Goal: Transaction & Acquisition: Purchase product/service

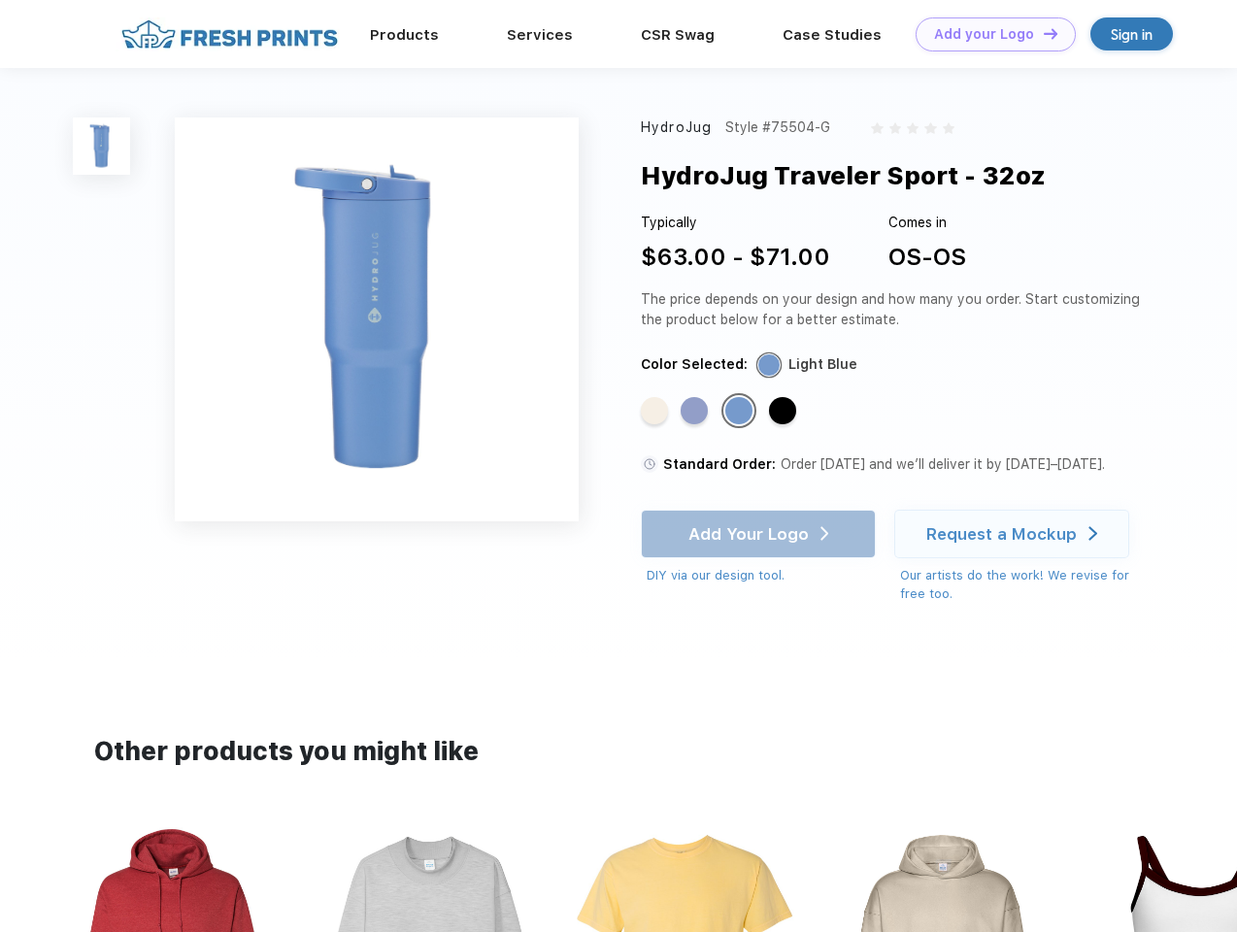
click at [988, 34] on link "Add your Logo Design Tool" at bounding box center [995, 34] width 160 height 34
click at [0, 0] on div "Design Tool" at bounding box center [0, 0] width 0 height 0
click at [1042, 33] on link "Add your Logo Design Tool" at bounding box center [995, 34] width 160 height 34
click at [102, 146] on img at bounding box center [101, 145] width 57 height 57
click at [656, 412] on div "Standard Color" at bounding box center [654, 410] width 27 height 27
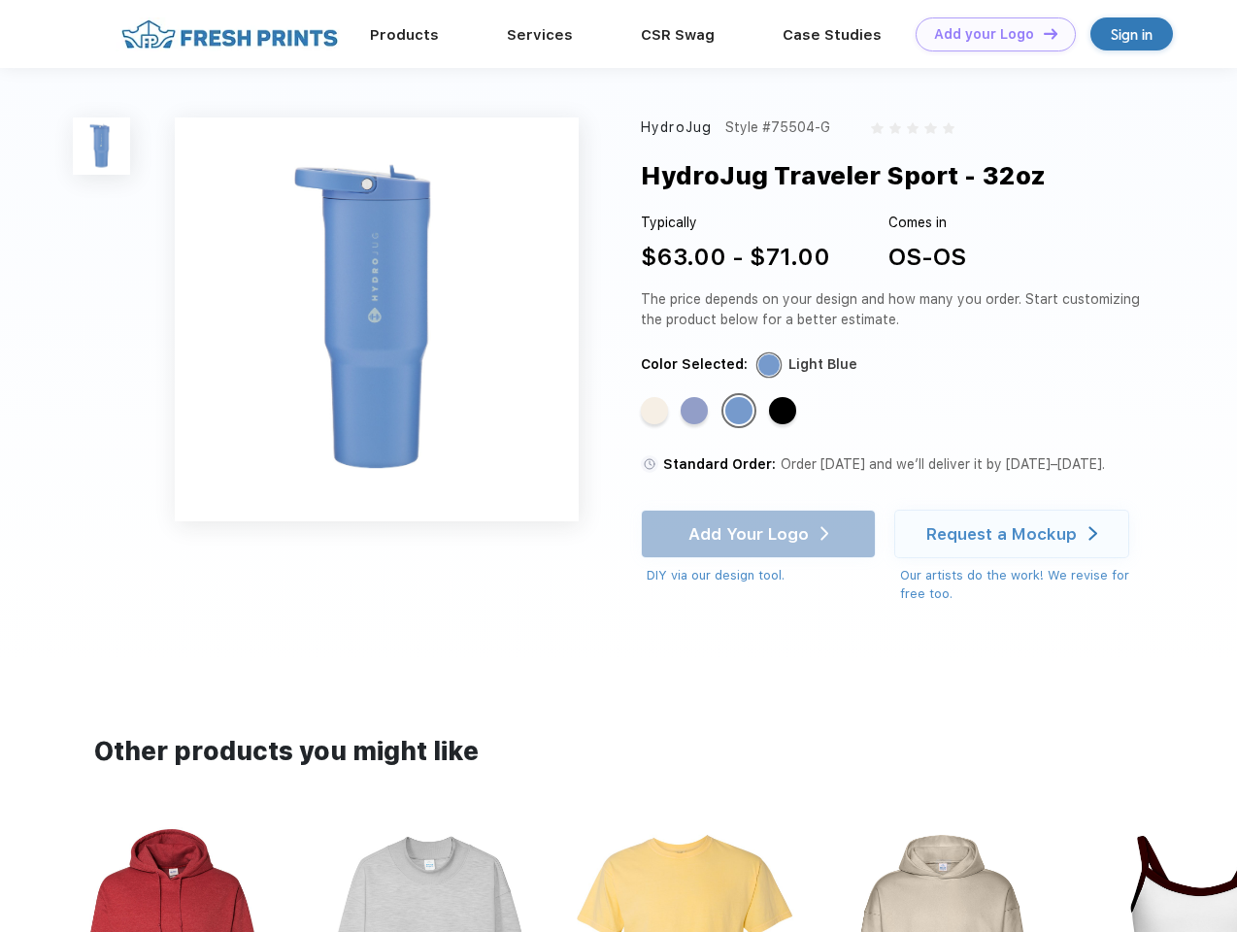
click at [696, 412] on div "Standard Color" at bounding box center [694, 410] width 27 height 27
click at [741, 412] on div "Standard Color" at bounding box center [738, 410] width 27 height 27
click at [784, 412] on div "Standard Color" at bounding box center [782, 410] width 27 height 27
click at [760, 534] on div "Add Your Logo DIY via our design tool. Ah shoot! This product isn't up in our d…" at bounding box center [758, 548] width 235 height 76
click at [1014, 534] on div "Request a Mockup" at bounding box center [1001, 533] width 150 height 19
